Goal: Transaction & Acquisition: Purchase product/service

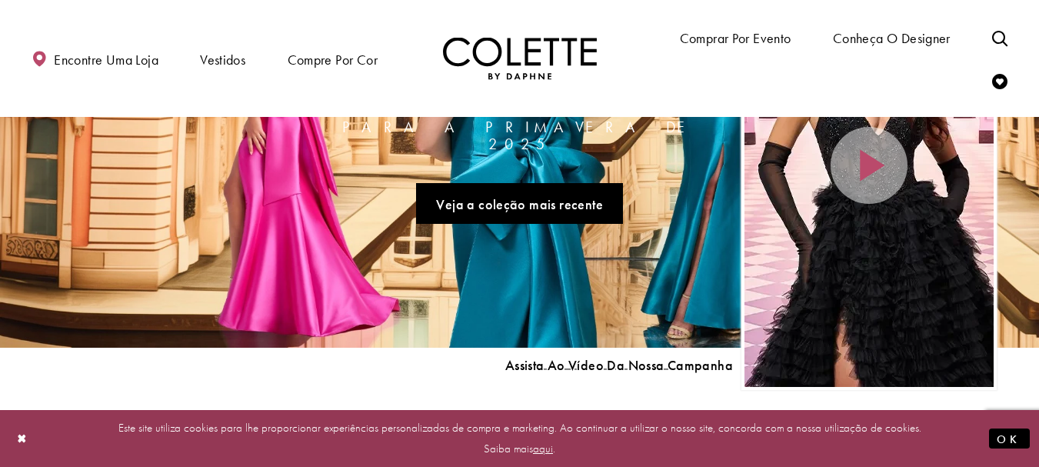
scroll to position [154, 0]
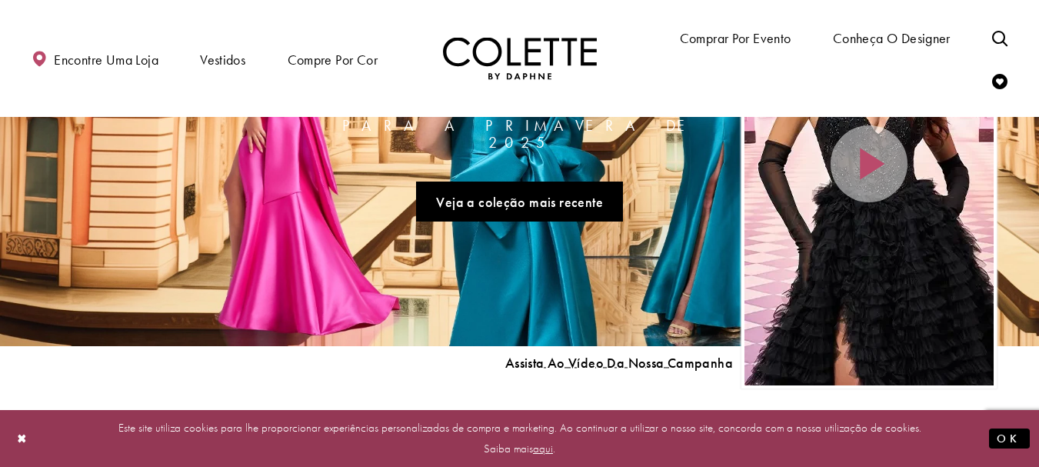
click at [781, 111] on div "Encontre uma loja Vestidos Vestidos Ocasião" at bounding box center [520, 58] width 984 height 117
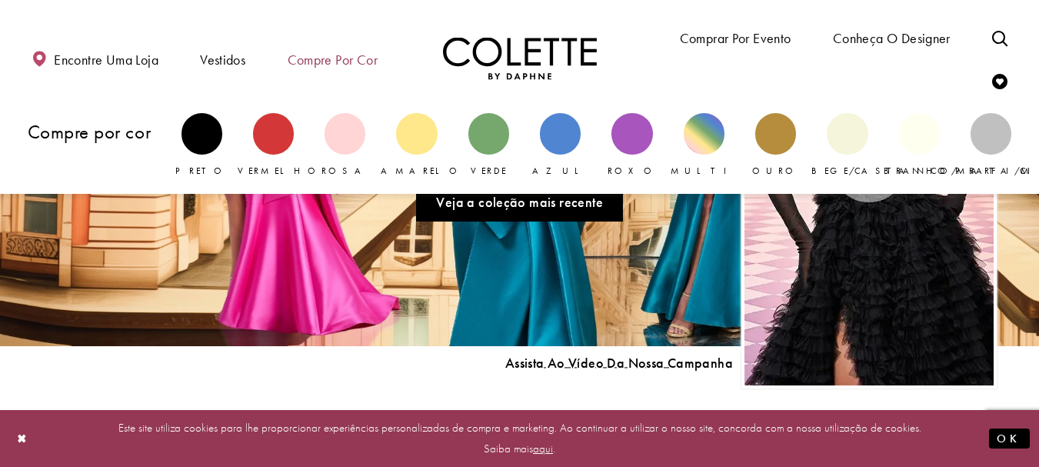
click at [326, 62] on font "Compre por cor" at bounding box center [333, 60] width 90 height 18
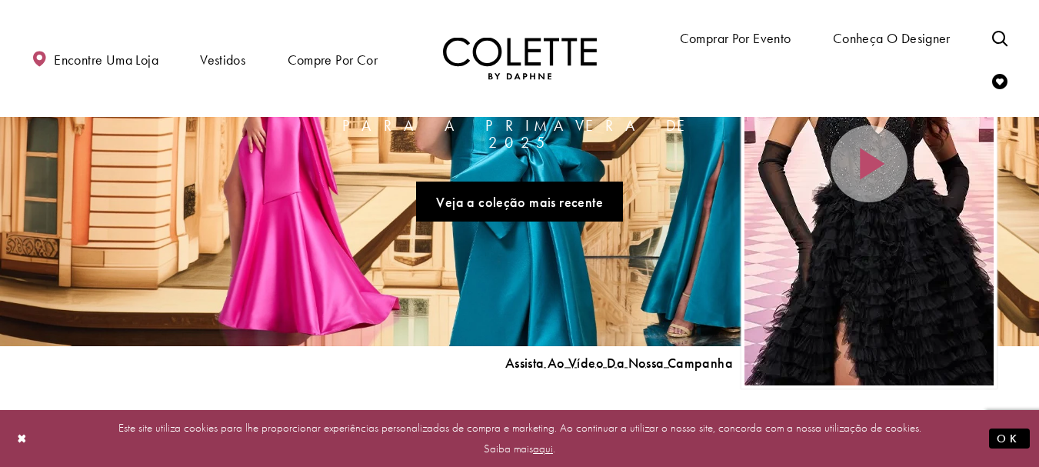
drag, startPoint x: 312, startPoint y: 69, endPoint x: 303, endPoint y: 87, distance: 20.0
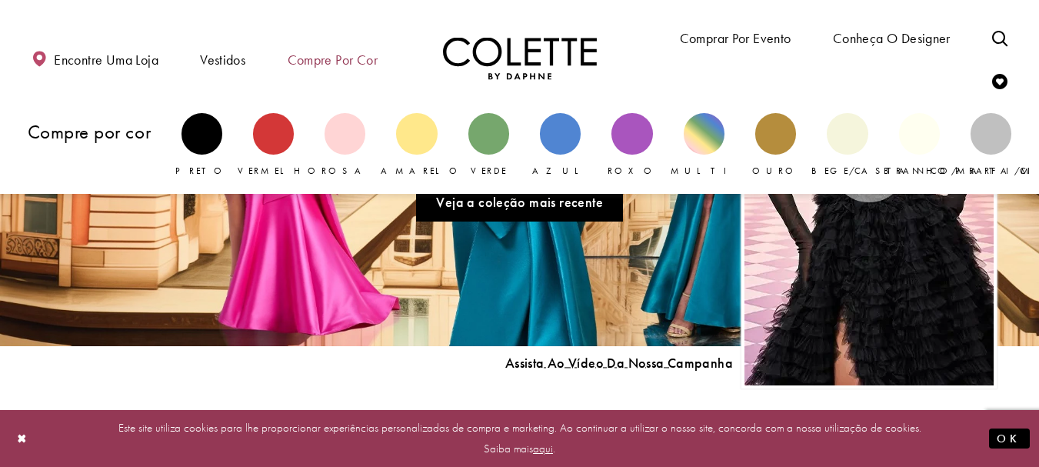
click at [339, 38] on span "Compre por cor" at bounding box center [333, 59] width 98 height 44
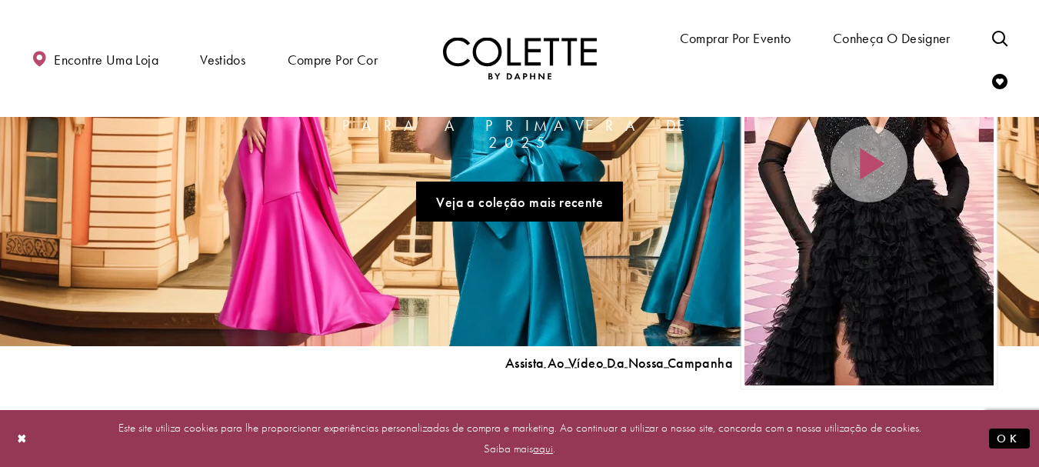
drag, startPoint x: 323, startPoint y: 62, endPoint x: 282, endPoint y: 120, distance: 71.3
drag, startPoint x: 282, startPoint y: 120, endPoint x: 294, endPoint y: 106, distance: 18.0
click at [294, 106] on div "Encontre uma loja Vestidos Vestidos Ocasião" at bounding box center [520, 58] width 984 height 117
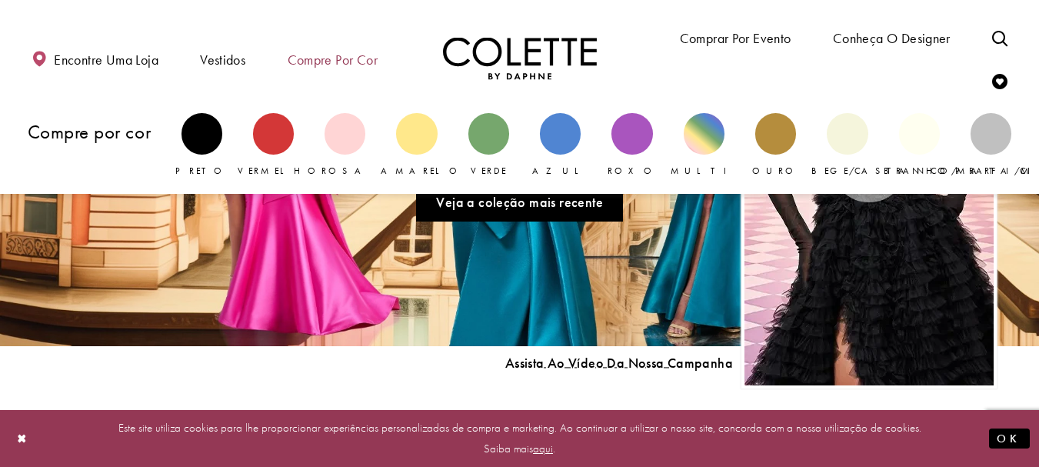
click at [334, 45] on span "Compre por cor" at bounding box center [333, 59] width 98 height 44
click at [321, 65] on font "Compre por cor" at bounding box center [333, 60] width 90 height 18
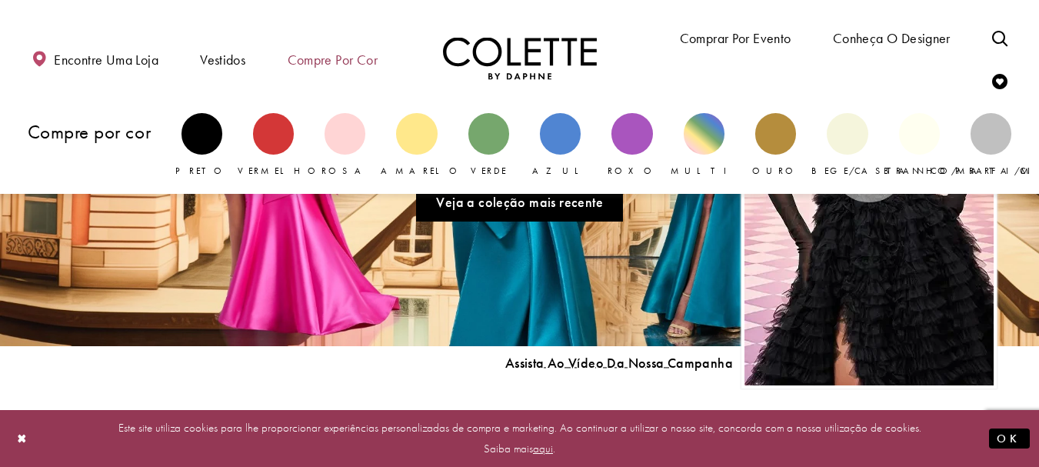
click at [321, 65] on font "Compre por cor" at bounding box center [333, 60] width 90 height 18
drag, startPoint x: 321, startPoint y: 65, endPoint x: 280, endPoint y: 126, distance: 74.2
click at [280, 126] on div "Bloco primário" at bounding box center [273, 133] width 41 height 41
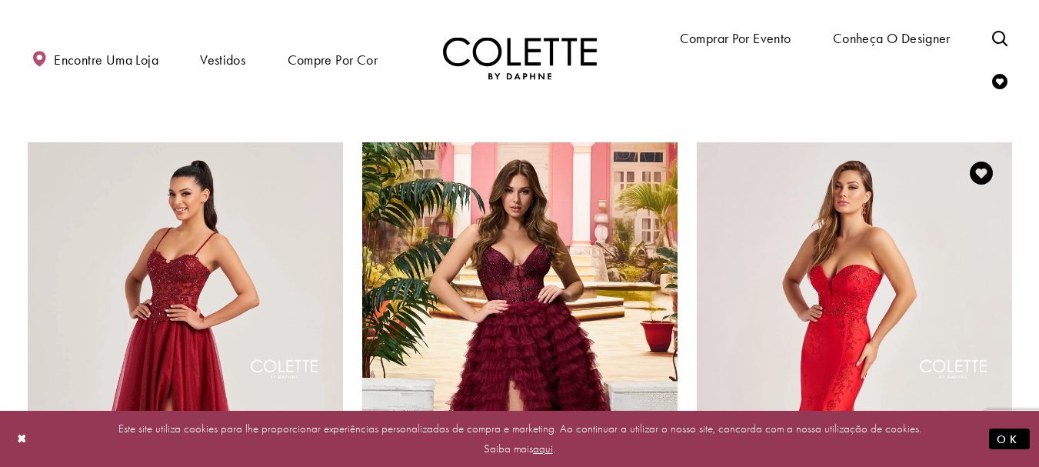
scroll to position [1923, 0]
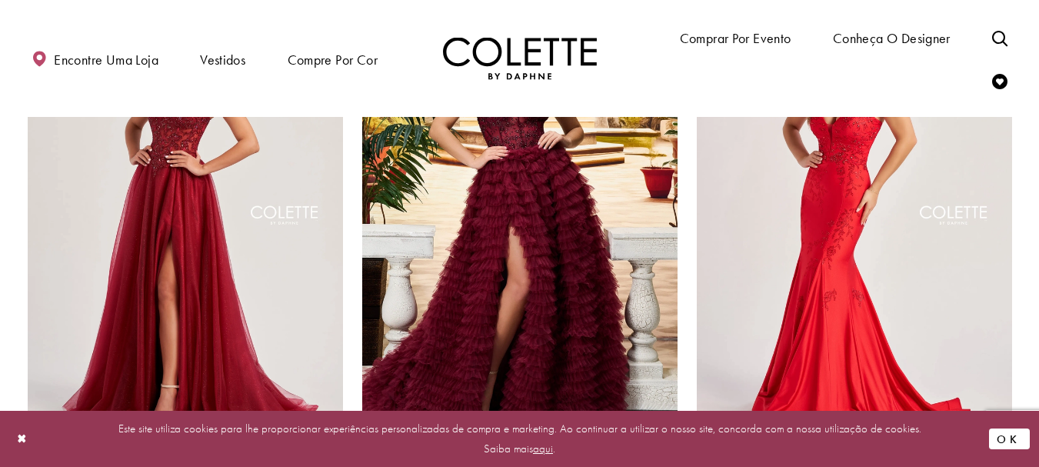
click at [1020, 438] on font "OK" at bounding box center [1009, 438] width 25 height 15
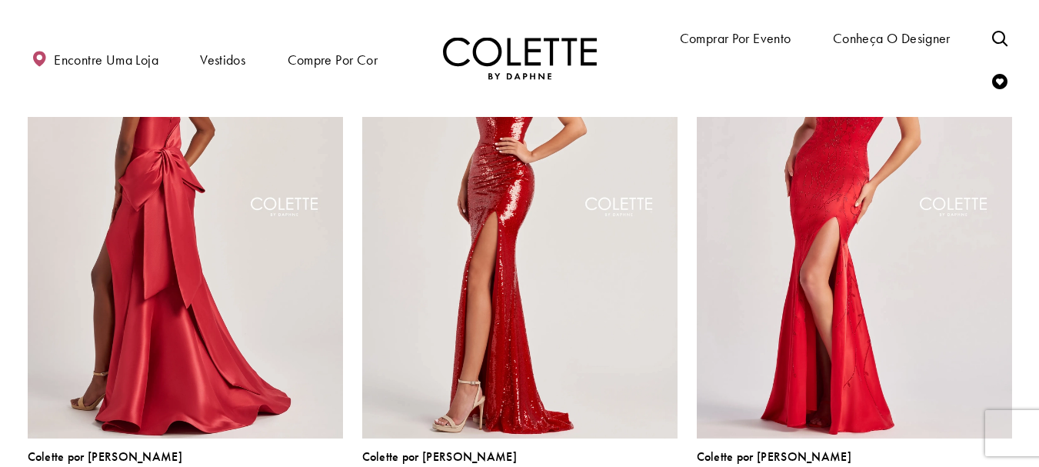
scroll to position [0, 0]
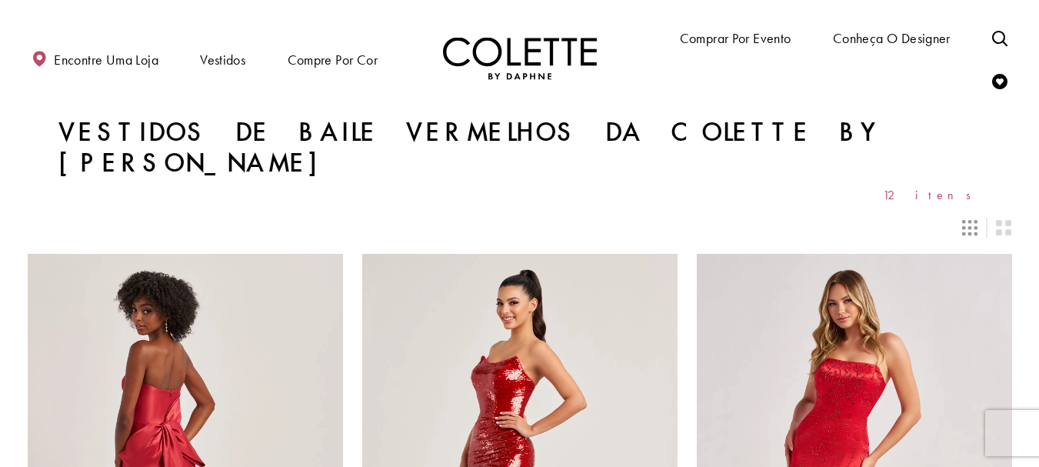
click at [964, 220] on icon "Mudar o layout para 3 colunas" at bounding box center [969, 227] width 15 height 15
click at [971, 220] on icon "Mudar o layout para 3 colunas" at bounding box center [969, 227] width 15 height 15
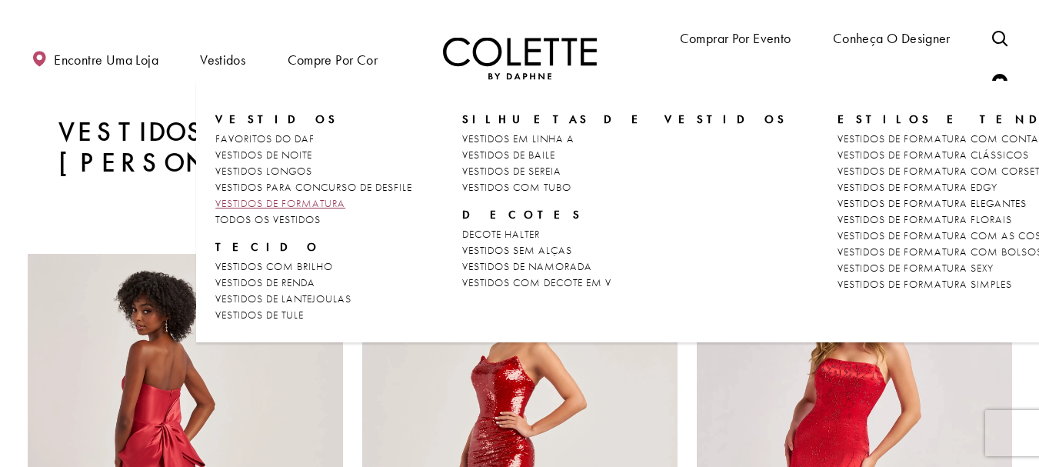
click at [279, 207] on font "VESTIDOS DE FORMATURA" at bounding box center [280, 203] width 130 height 14
